Goal: Task Accomplishment & Management: Use online tool/utility

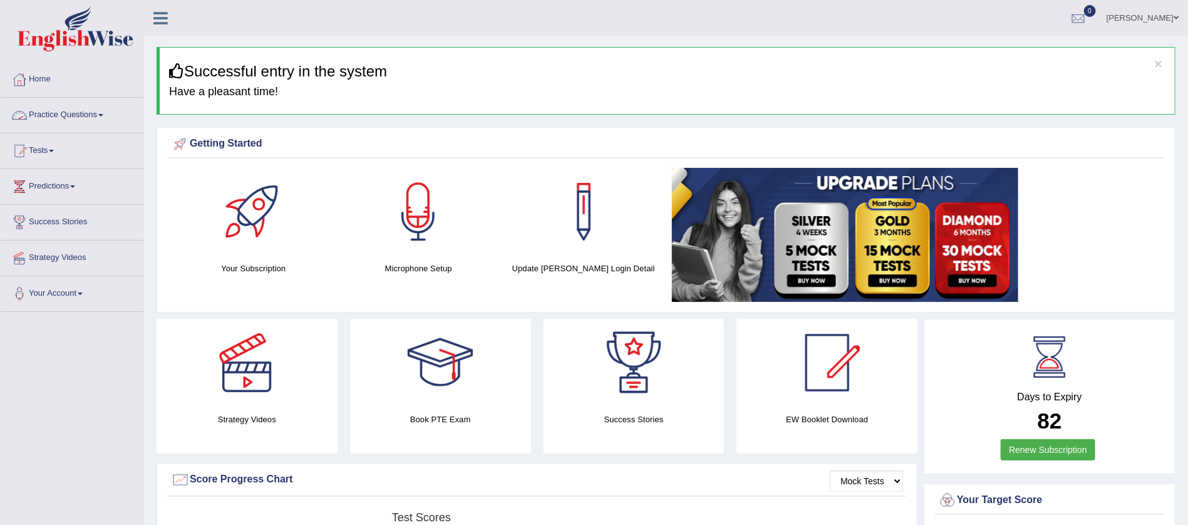
click at [104, 113] on link "Practice Questions" at bounding box center [72, 113] width 143 height 31
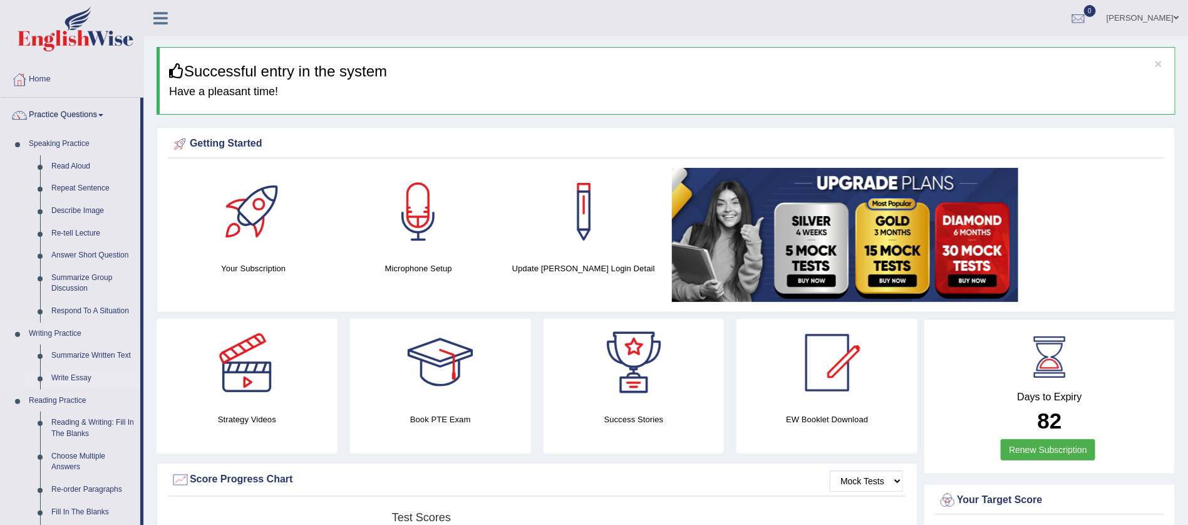
click at [83, 378] on link "Write Essay" at bounding box center [93, 378] width 95 height 23
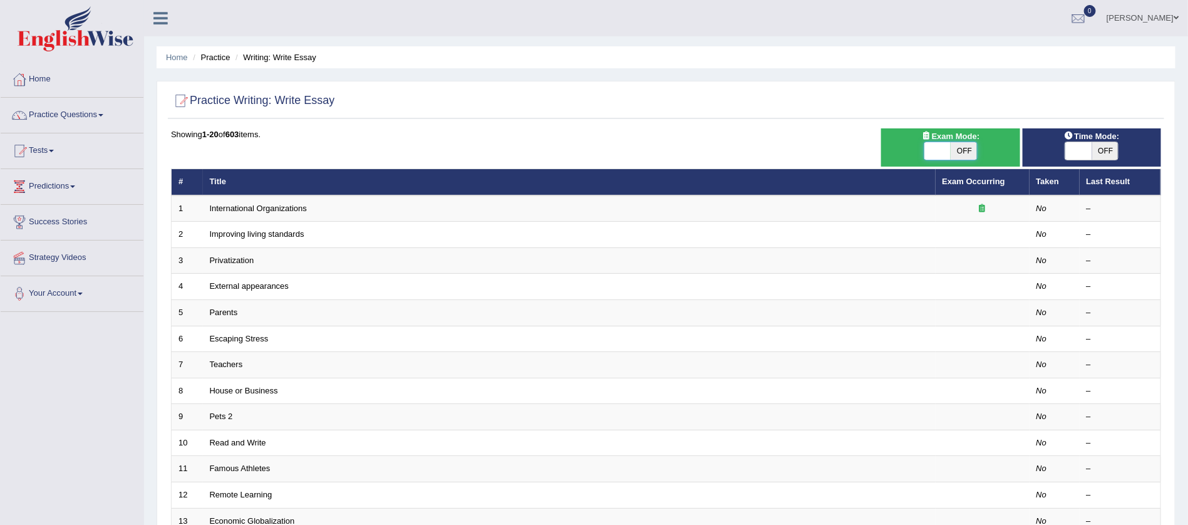
click at [941, 152] on span at bounding box center [937, 151] width 26 height 18
checkbox input "true"
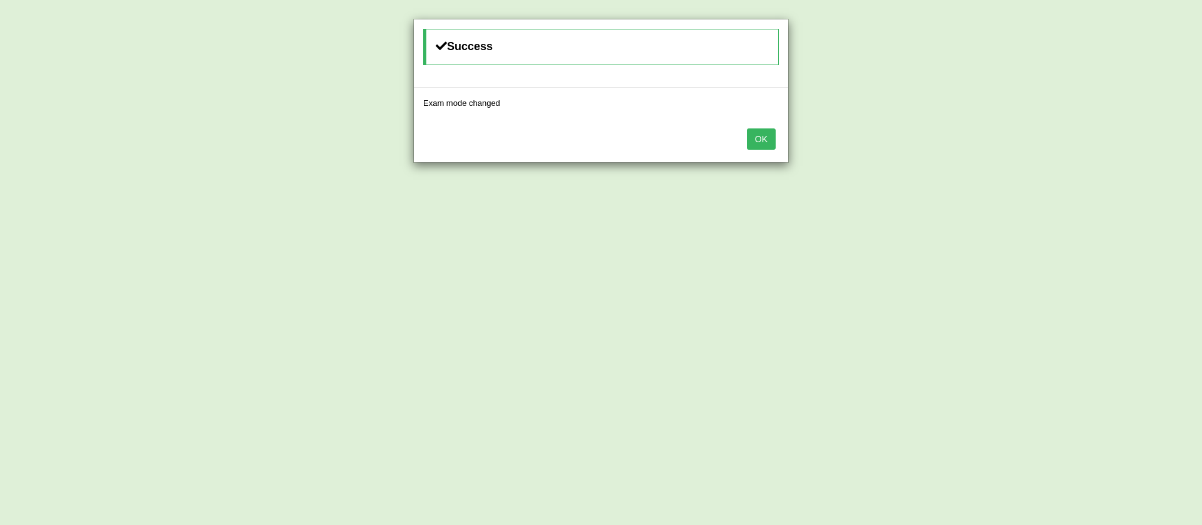
click at [763, 136] on button "OK" at bounding box center [761, 138] width 29 height 21
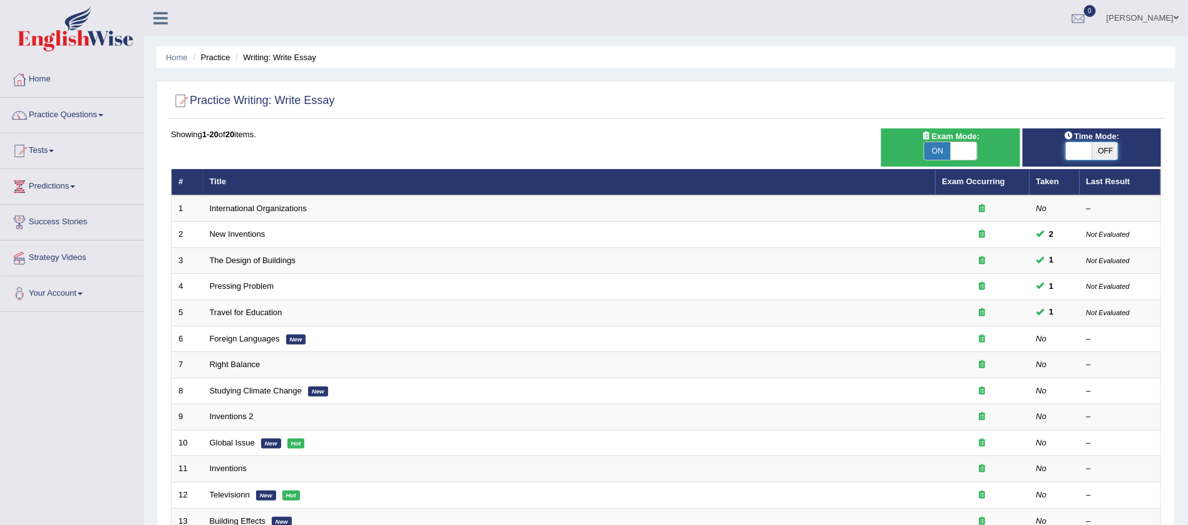
click at [1077, 148] on span at bounding box center [1078, 151] width 26 height 18
checkbox input "true"
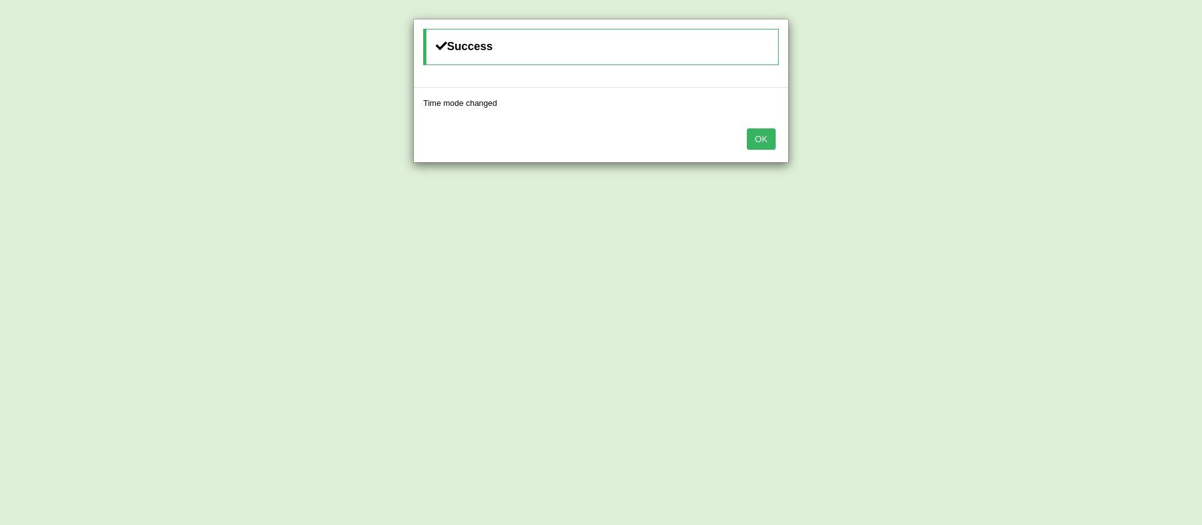
click at [768, 138] on button "OK" at bounding box center [761, 138] width 29 height 21
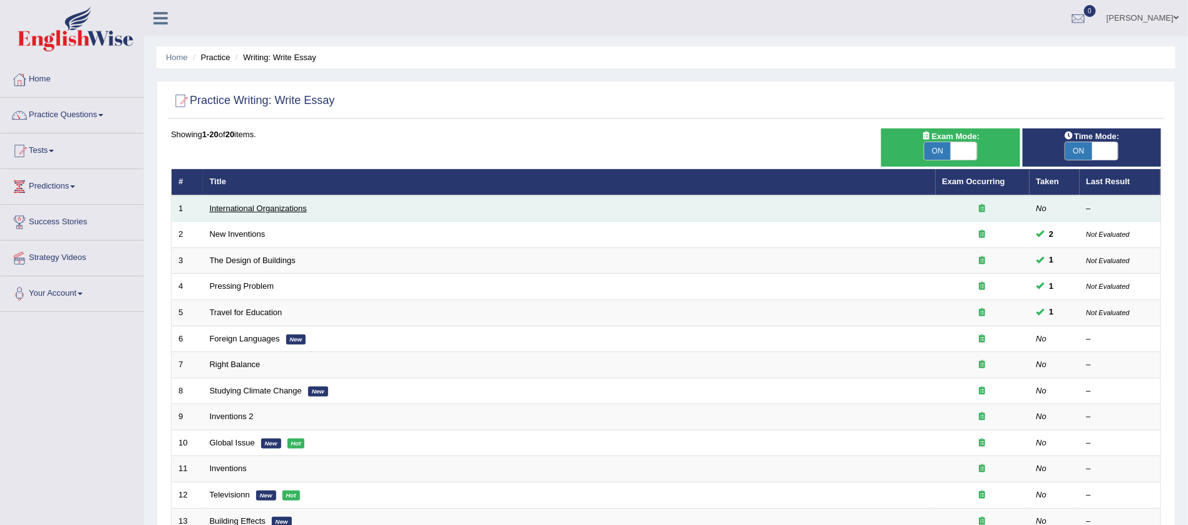
click at [261, 205] on link "International Organizations" at bounding box center [258, 208] width 97 height 9
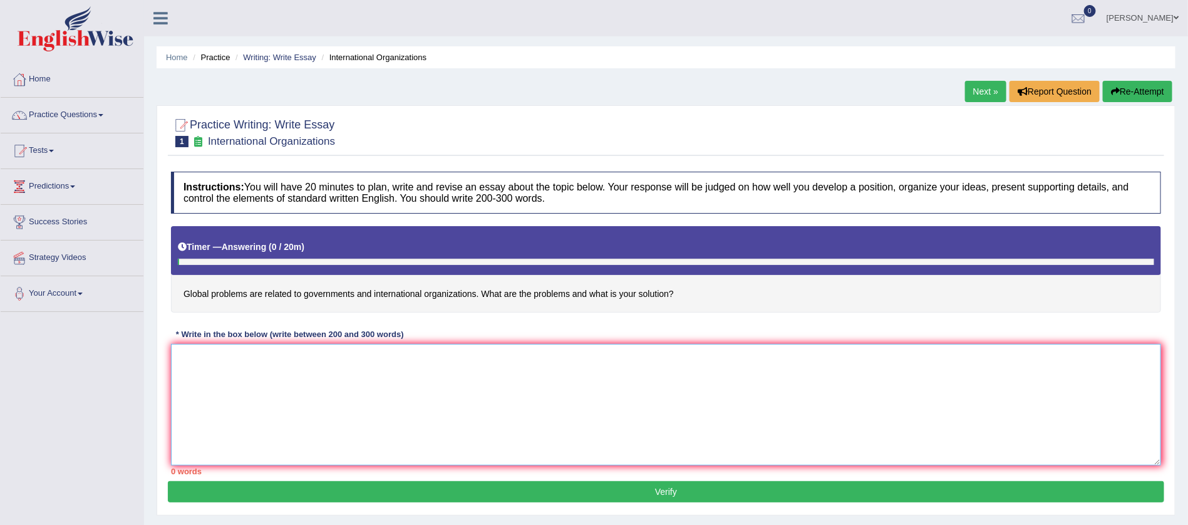
click at [223, 381] on textarea at bounding box center [666, 405] width 990 height 122
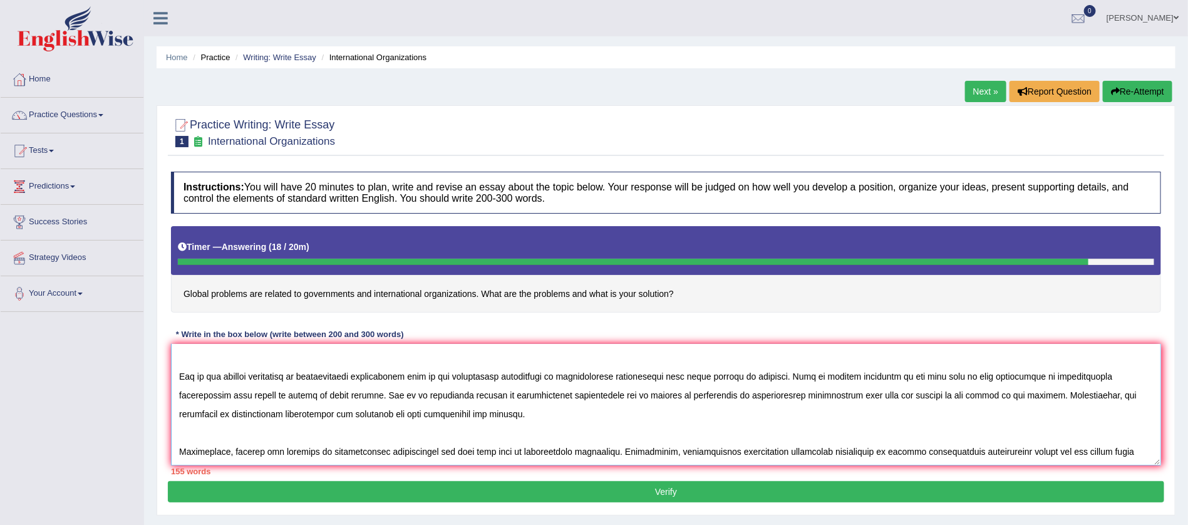
scroll to position [49, 0]
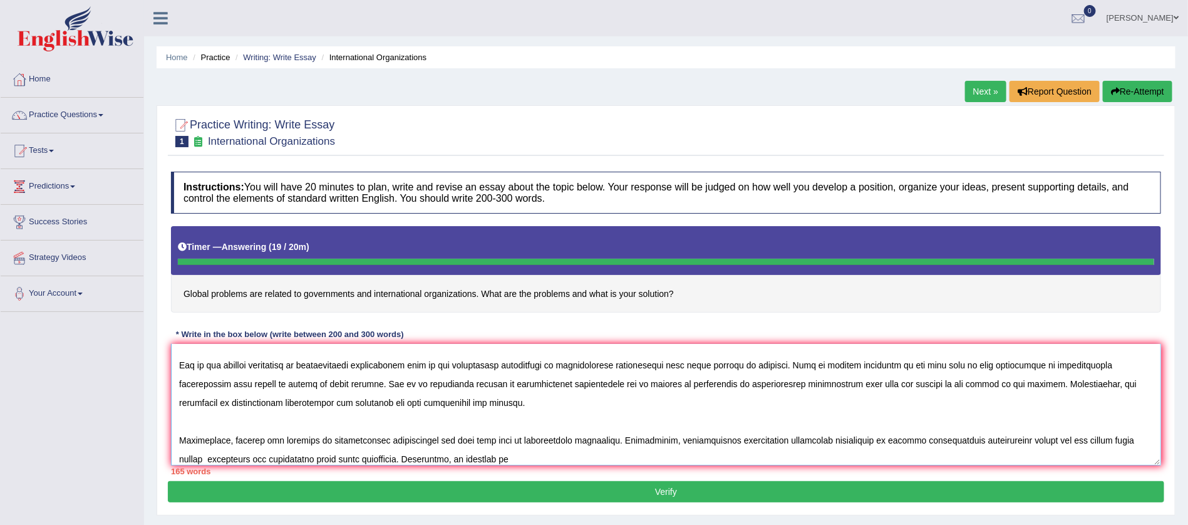
type textarea "The increasing influence of international organization on our live have ignited…"
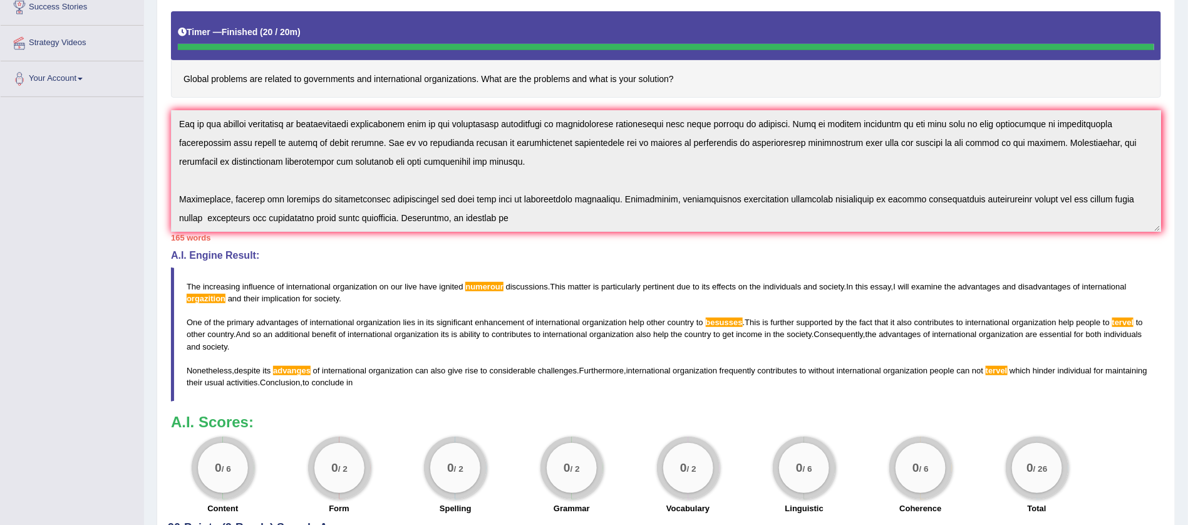
scroll to position [0, 0]
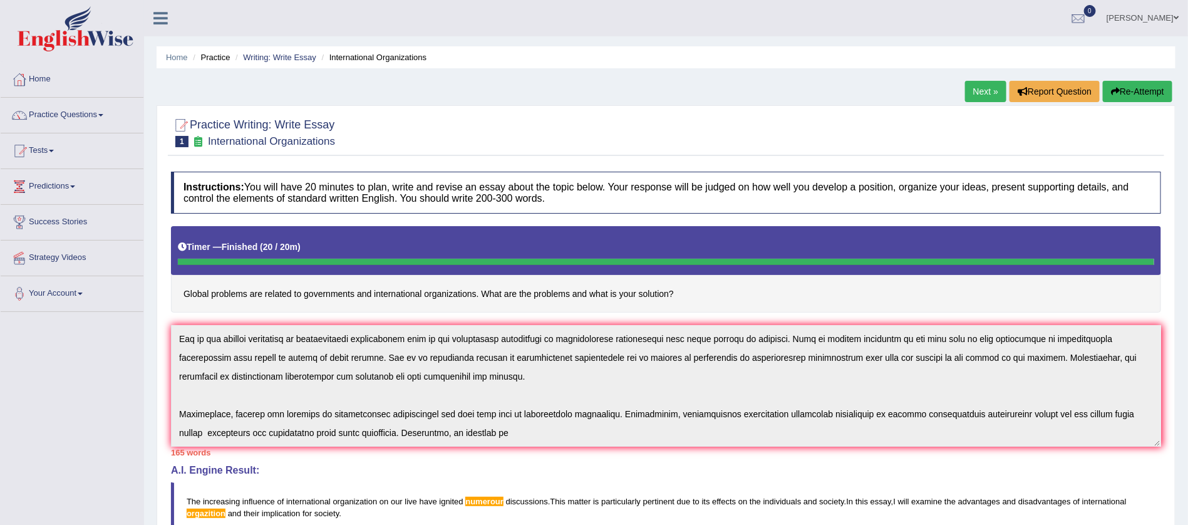
click at [1126, 94] on button "Re-Attempt" at bounding box center [1138, 91] width 70 height 21
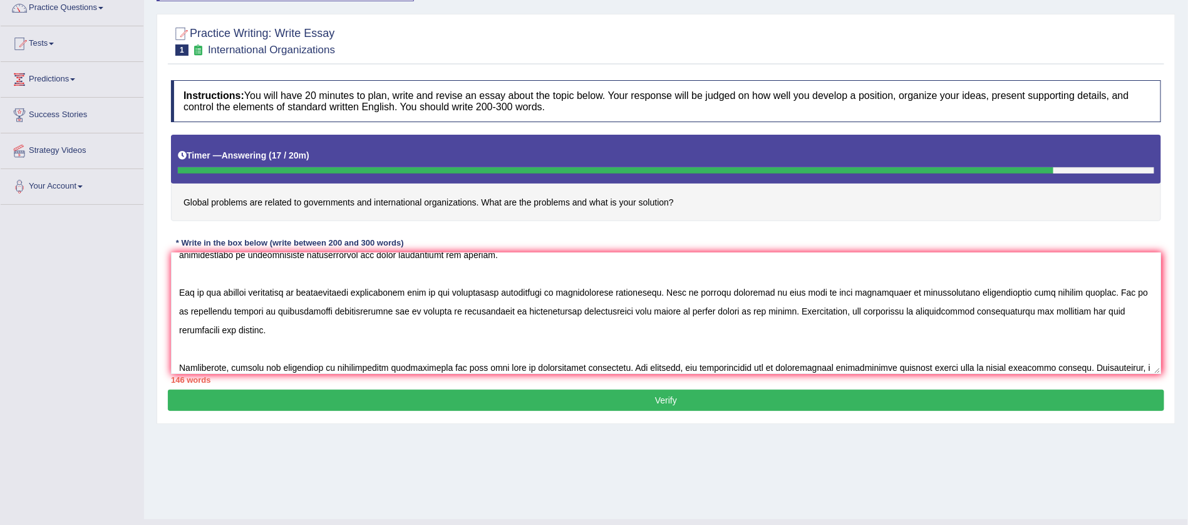
scroll to position [49, 0]
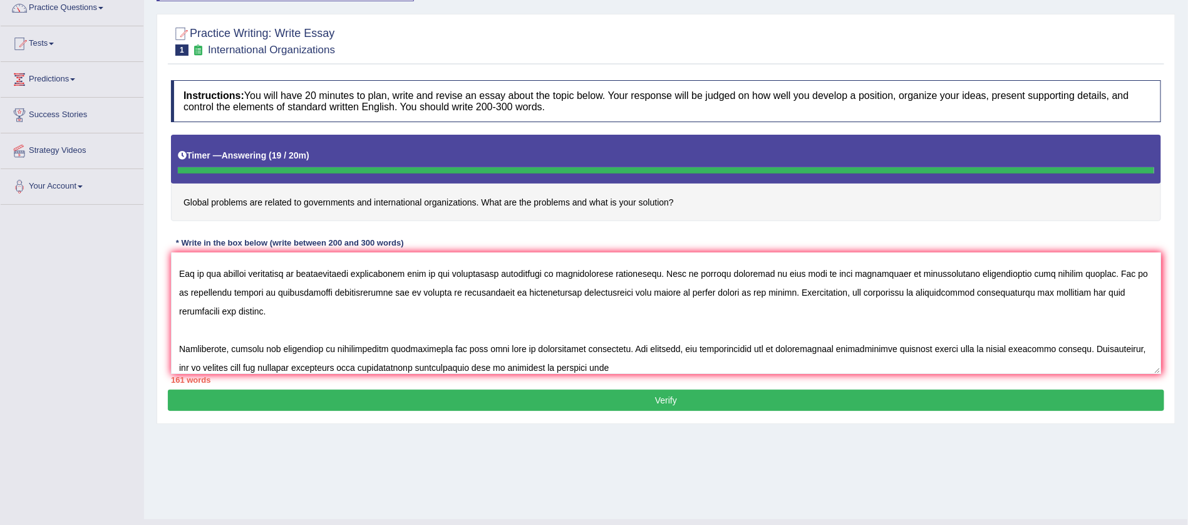
type textarea "The increasing influence of international organization on our live have ignited…"
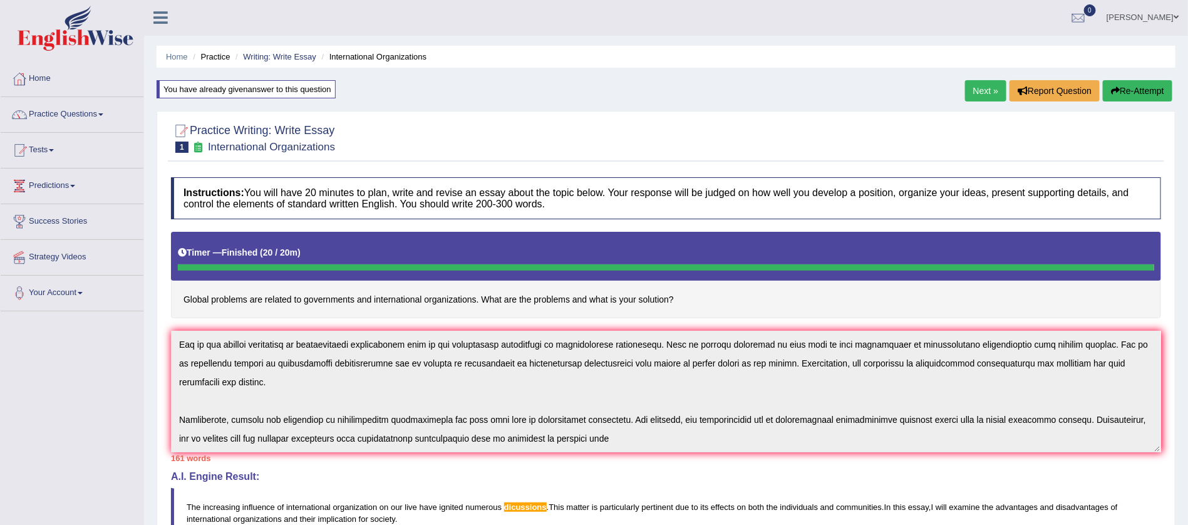
scroll to position [0, 0]
click at [1129, 90] on button "Re-Attempt" at bounding box center [1138, 91] width 70 height 21
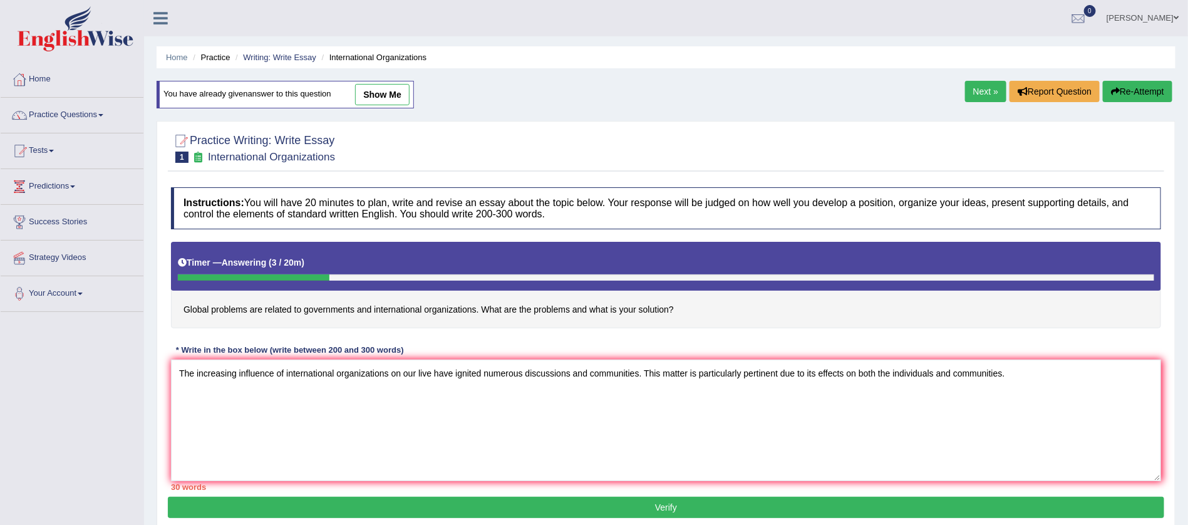
click at [648, 371] on textarea "The increasing influence of international organizations on our live have ignite…" at bounding box center [666, 420] width 990 height 122
click at [601, 373] on textarea "The increasing influence of international organizations on our live have ignite…" at bounding box center [666, 420] width 990 height 122
click at [981, 376] on textarea "The increasing influence of international organizations on our live have ignite…" at bounding box center [666, 420] width 990 height 122
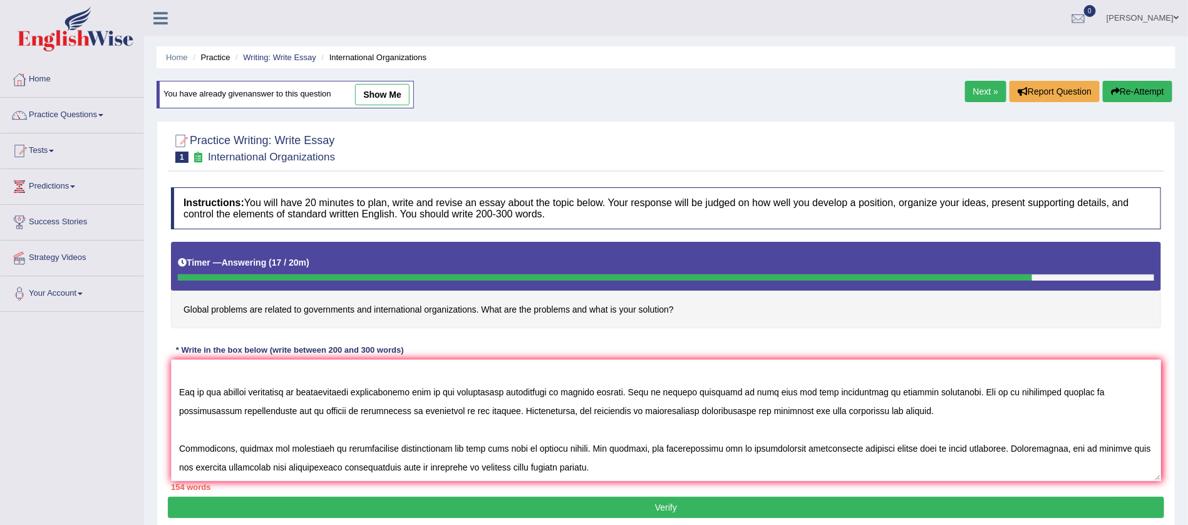
scroll to position [68, 0]
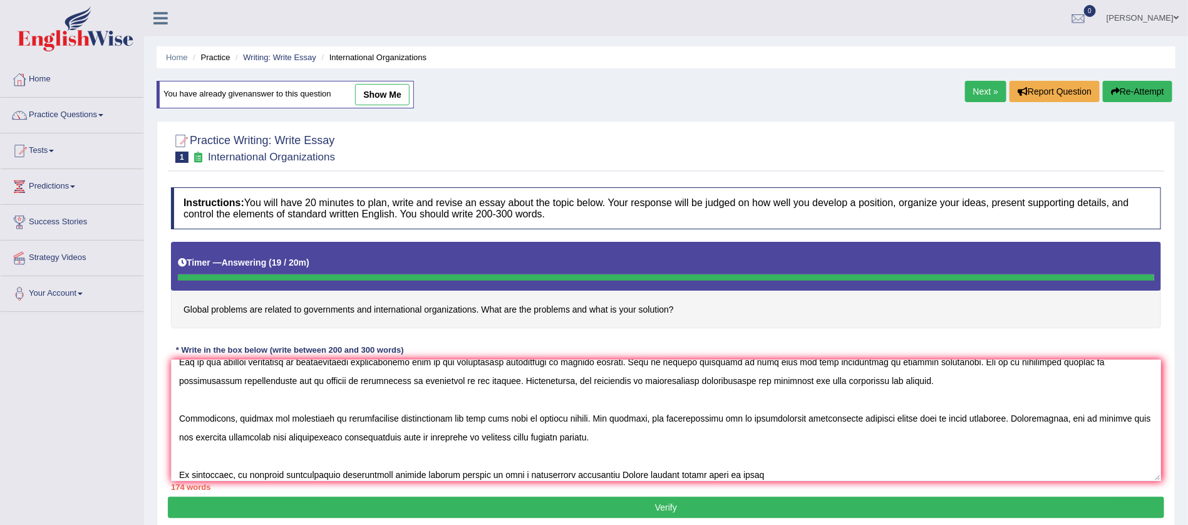
type textarea "The increasing influence of international organizations on our live have ignite…"
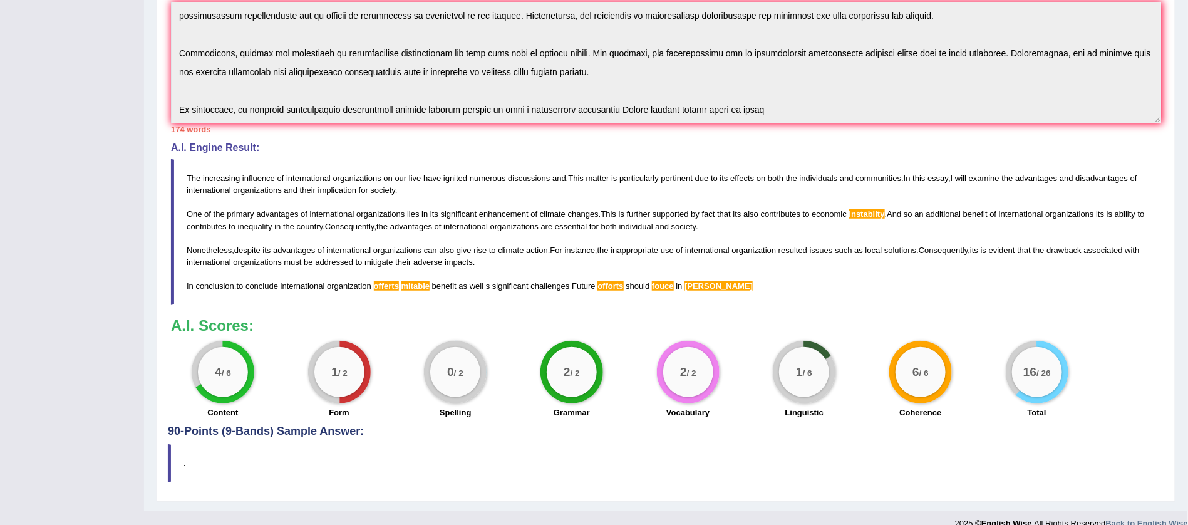
scroll to position [348, 0]
